Goal: Check status: Check status

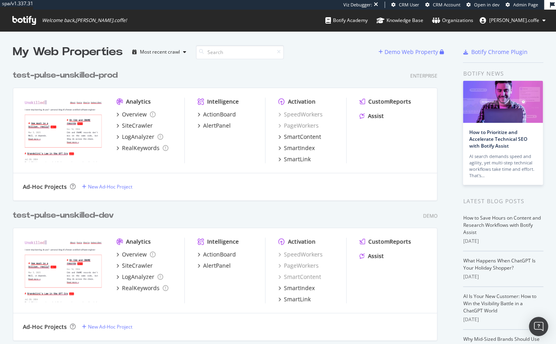
scroll to position [344, 556]
click at [107, 77] on div "test-pulse-unskilled-prod" at bounding box center [65, 76] width 105 height 12
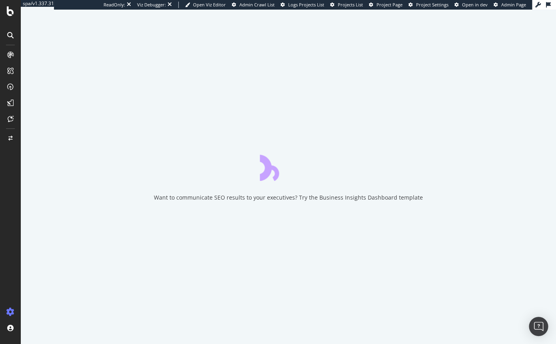
click at [389, 5] on span "Project Page" at bounding box center [390, 5] width 26 height 6
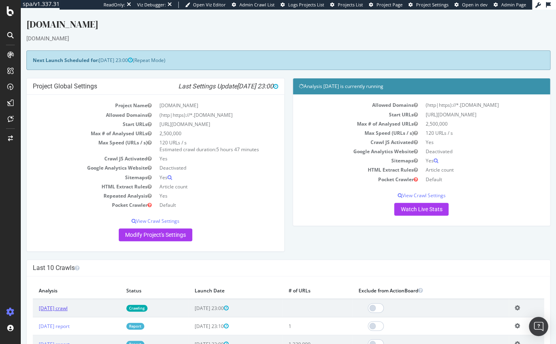
click at [68, 308] on link "[DATE] crawl" at bounding box center [53, 308] width 29 height 7
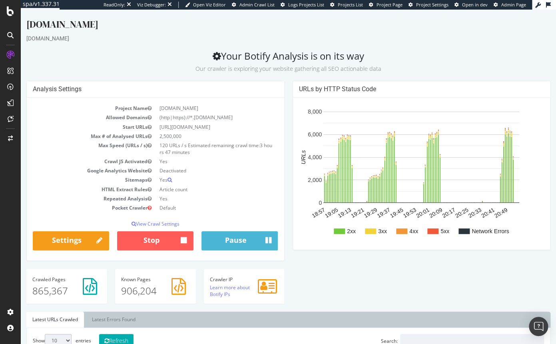
click at [360, 270] on div "Analysis Settings Project Name [DOMAIN_NAME] Allowed Domains (http|https)://*.[…" at bounding box center [288, 196] width 532 height 231
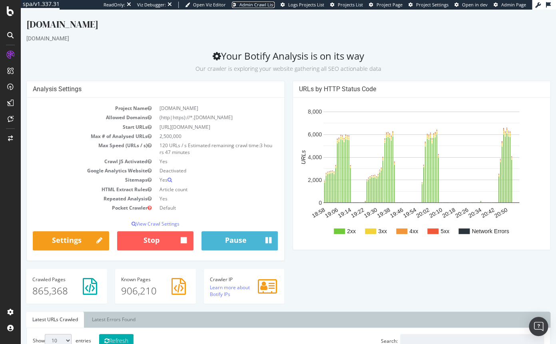
click at [268, 4] on span "Admin Crawl List" at bounding box center [257, 5] width 35 height 6
click at [250, 4] on span "Admin Crawl List" at bounding box center [257, 5] width 35 height 6
